Goal: Transaction & Acquisition: Purchase product/service

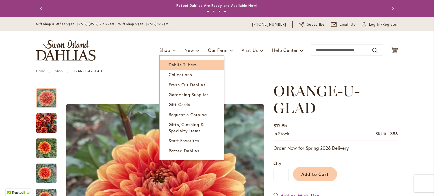
click at [167, 69] on link "Dahlia Tubers" at bounding box center [191, 65] width 64 height 10
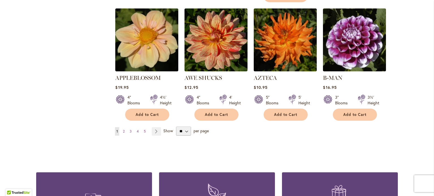
scroll to position [497, 0]
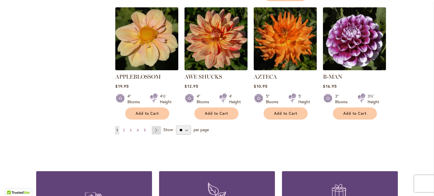
click at [155, 126] on link "Page Next" at bounding box center [156, 130] width 9 height 8
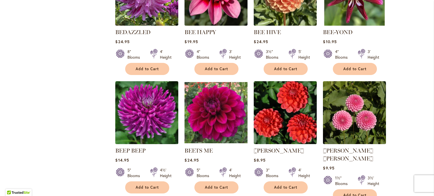
scroll to position [413, 0]
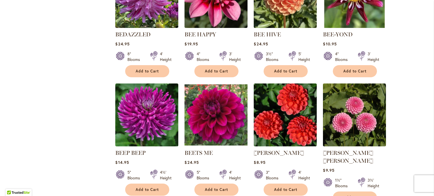
drag, startPoint x: 429, startPoint y: 102, endPoint x: 430, endPoint y: 121, distance: 18.4
click at [430, 121] on body "Skip to Accessibility Information The store will not work correctly in the case…" at bounding box center [217, 98] width 434 height 196
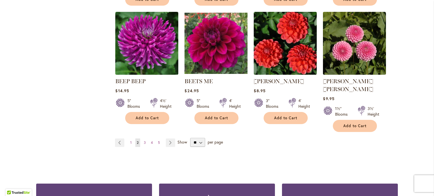
scroll to position [517, 0]
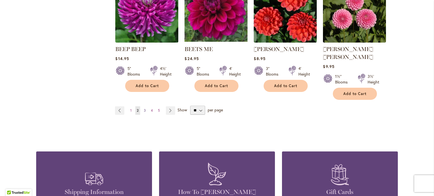
click at [144, 108] on span "3" at bounding box center [145, 110] width 2 height 4
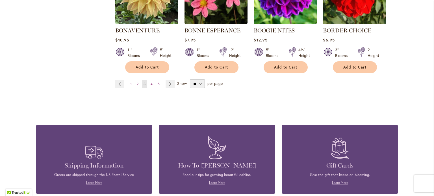
scroll to position [558, 0]
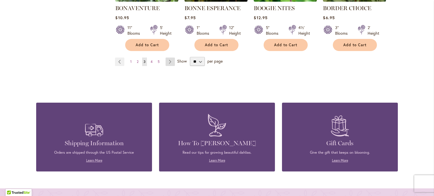
click at [168, 61] on link "Page Next" at bounding box center [169, 62] width 9 height 8
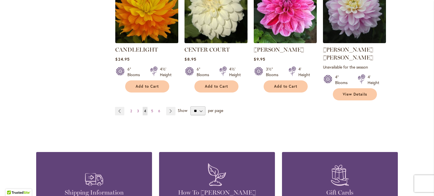
scroll to position [500, 0]
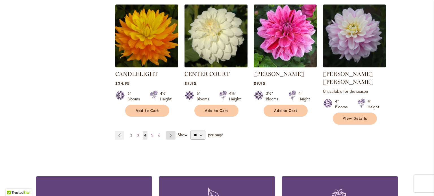
click at [166, 131] on link "Page Next" at bounding box center [170, 135] width 9 height 8
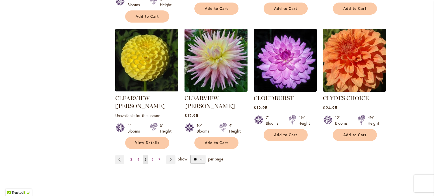
scroll to position [484, 0]
click at [169, 155] on link "Page Next" at bounding box center [170, 159] width 9 height 8
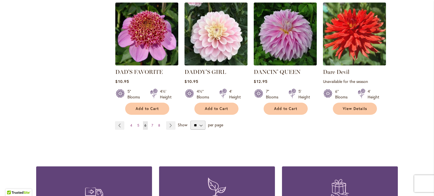
scroll to position [512, 0]
